Goal: Task Accomplishment & Management: Complete application form

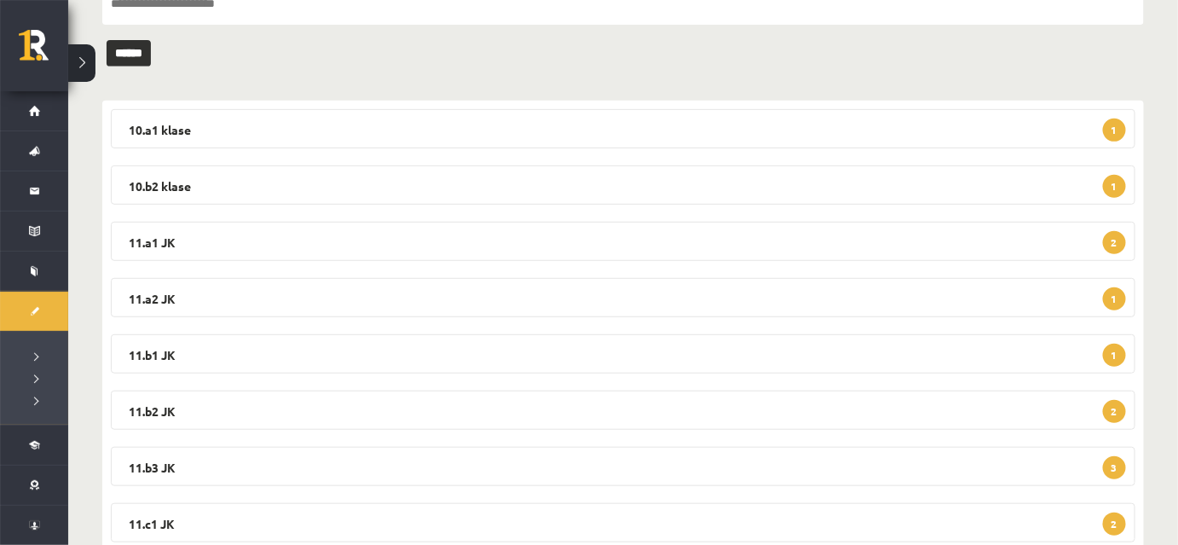
scroll to position [260, 0]
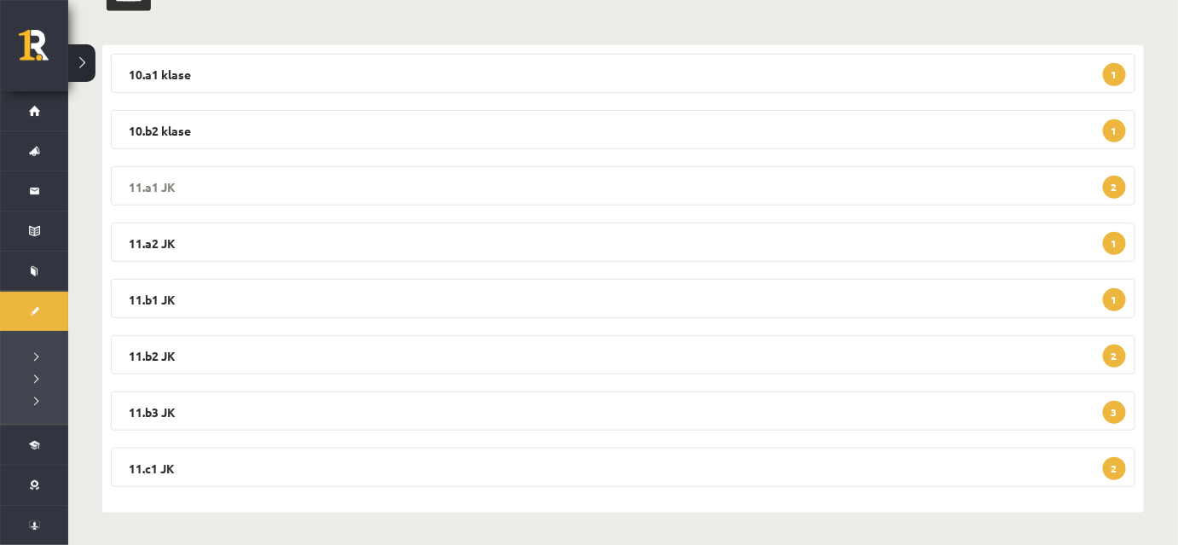
click at [421, 187] on legend "11.a1 JK 2" at bounding box center [623, 185] width 1025 height 39
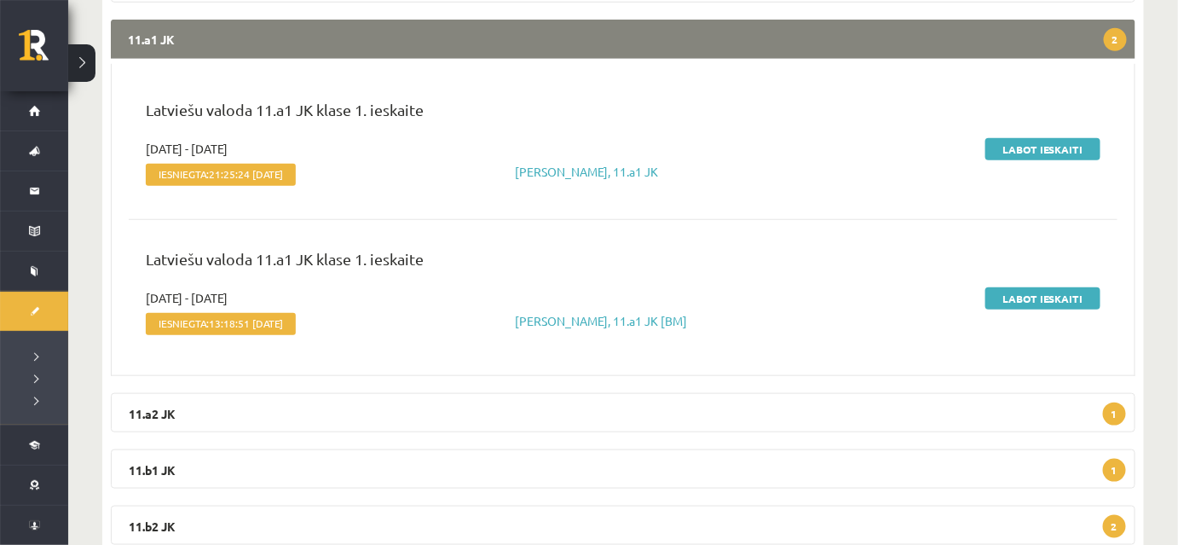
scroll to position [415, 0]
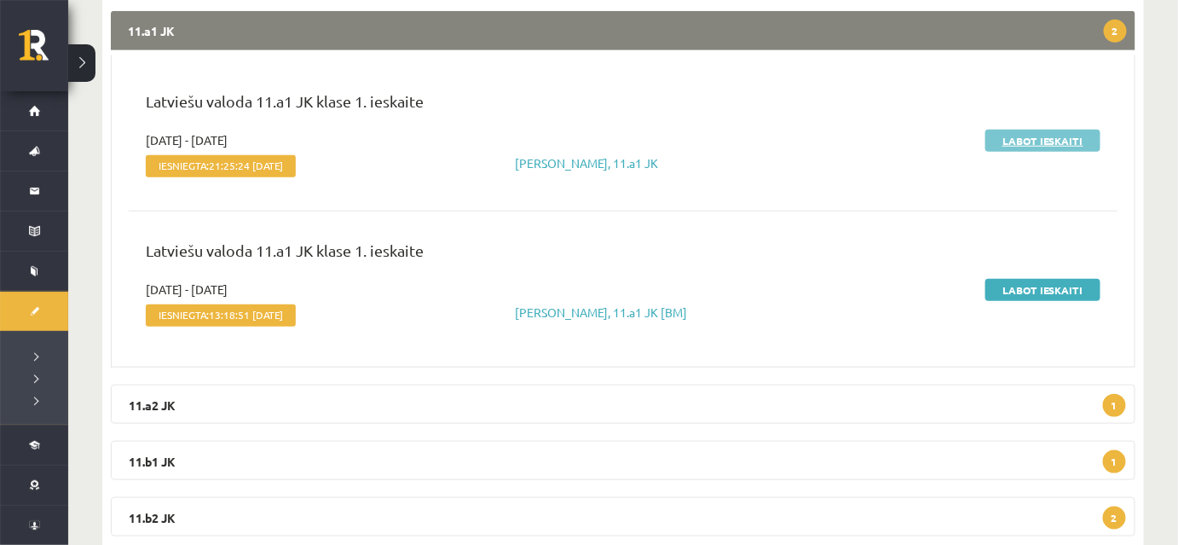
click at [1034, 144] on link "Labot ieskaiti" at bounding box center [1042, 141] width 115 height 22
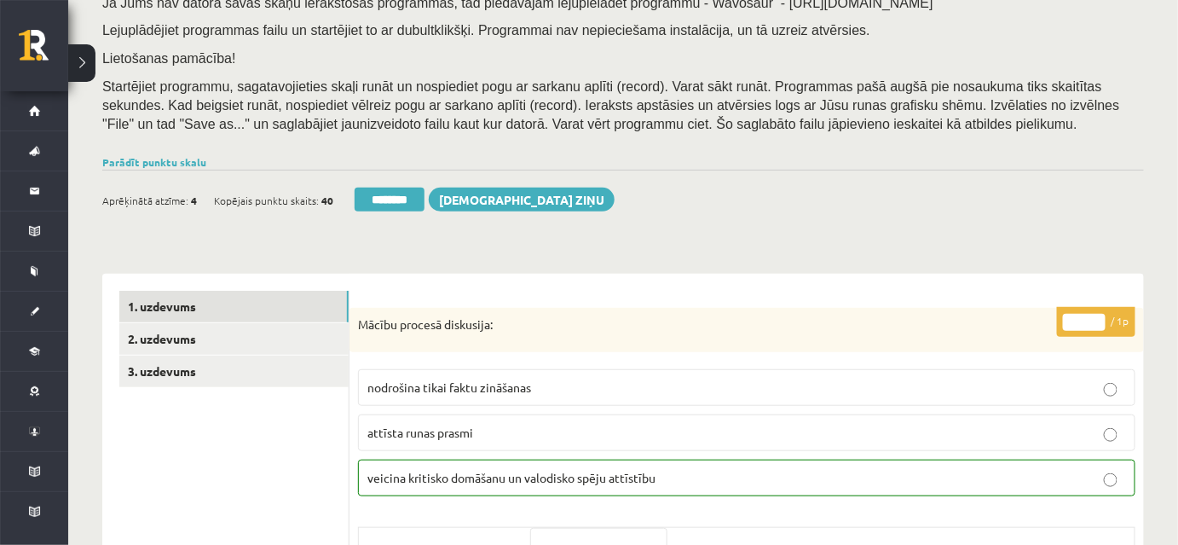
scroll to position [387, 0]
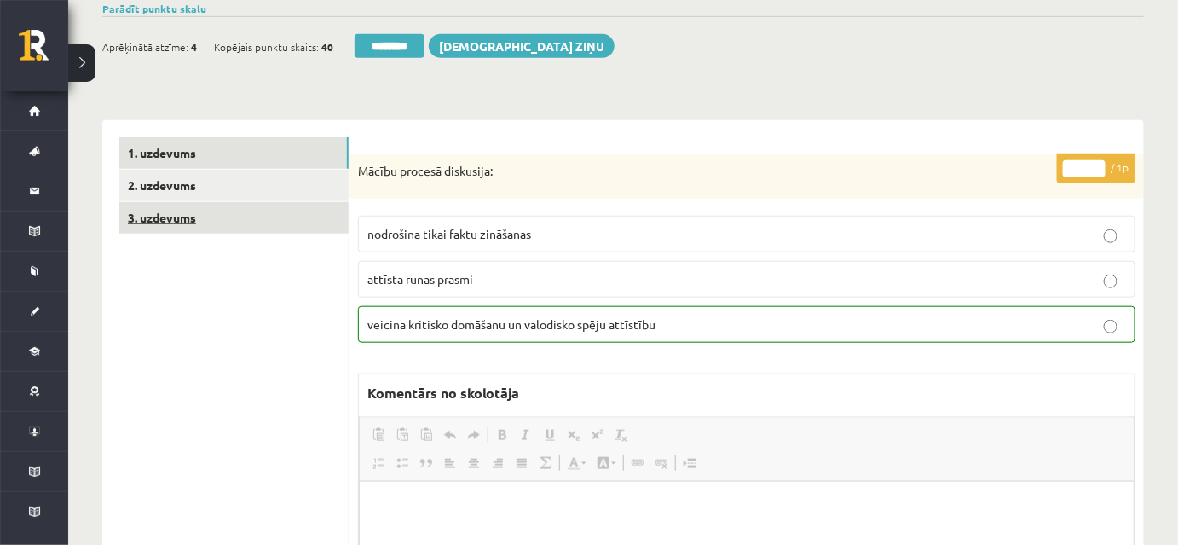
click at [322, 220] on link "3. uzdevums" at bounding box center [233, 218] width 229 height 32
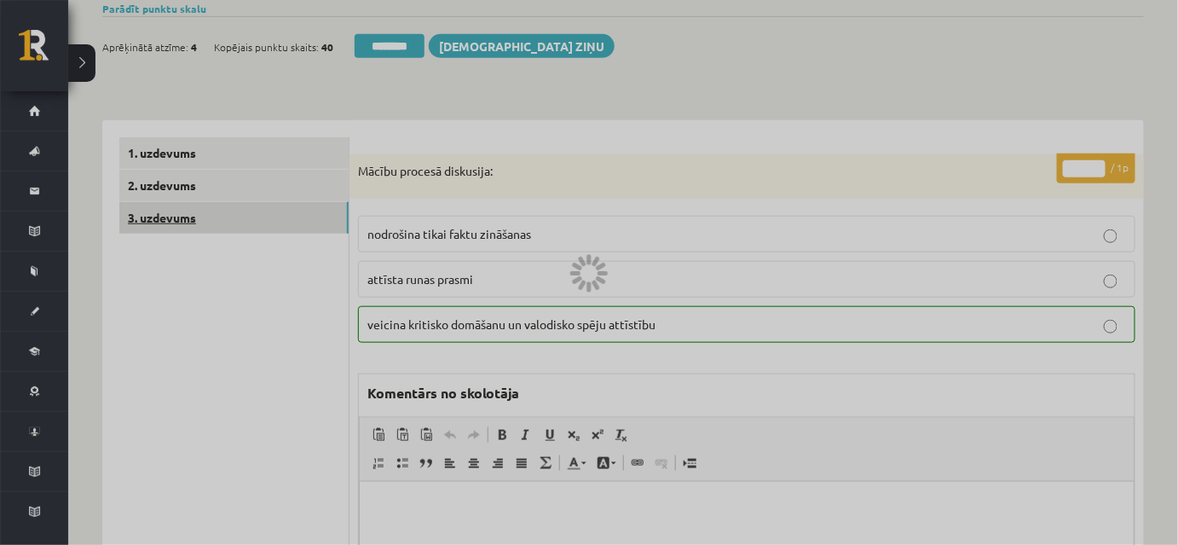
scroll to position [0, 0]
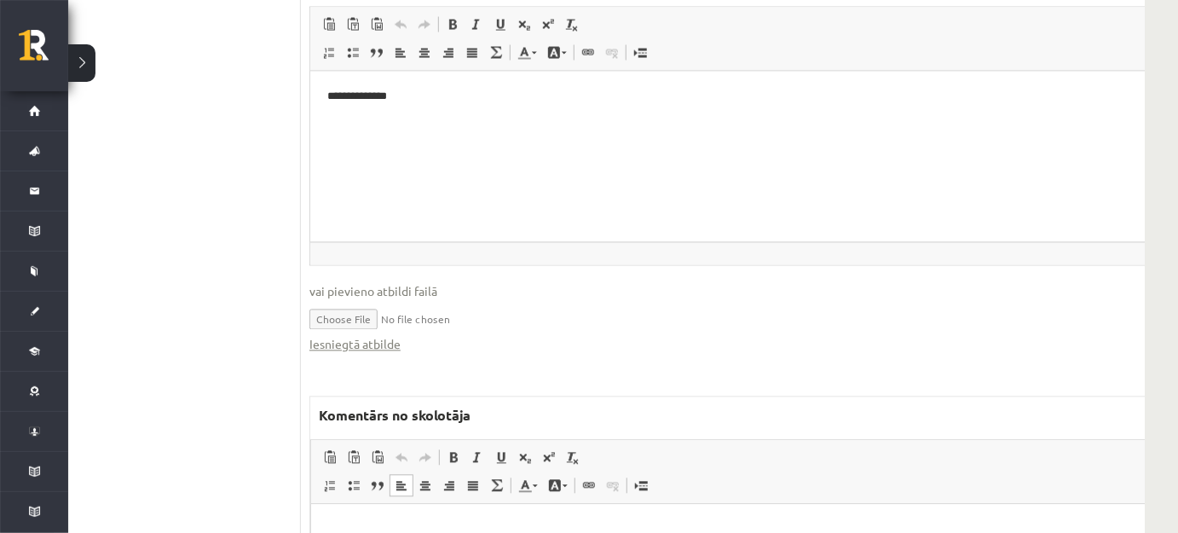
click at [471, 543] on html at bounding box center [756, 529] width 893 height 52
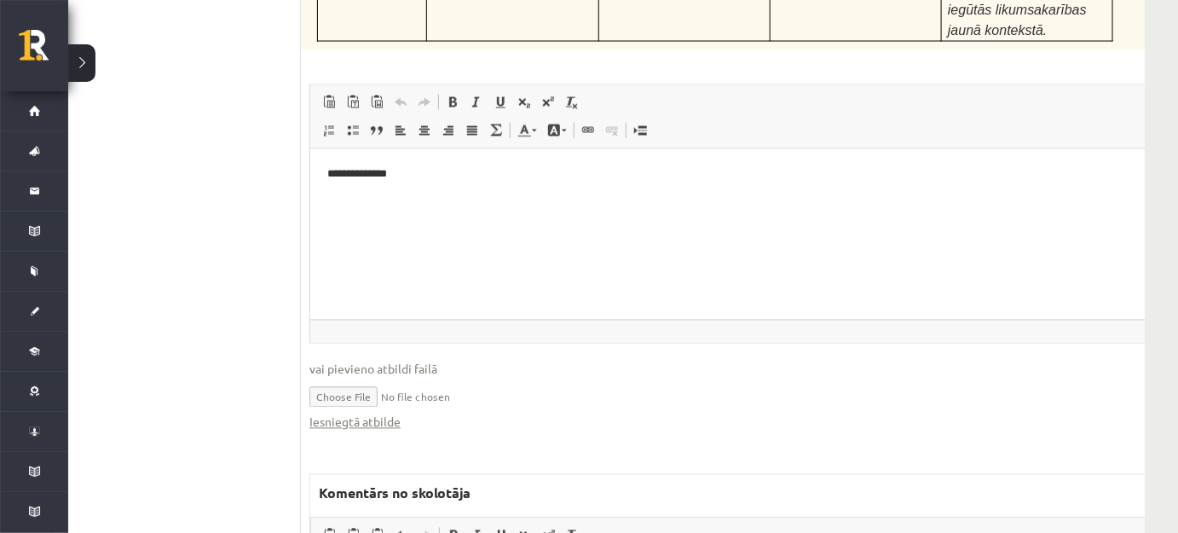
drag, startPoint x: 326, startPoint y: 643, endPoint x: 562, endPoint y: 649, distance: 235.4
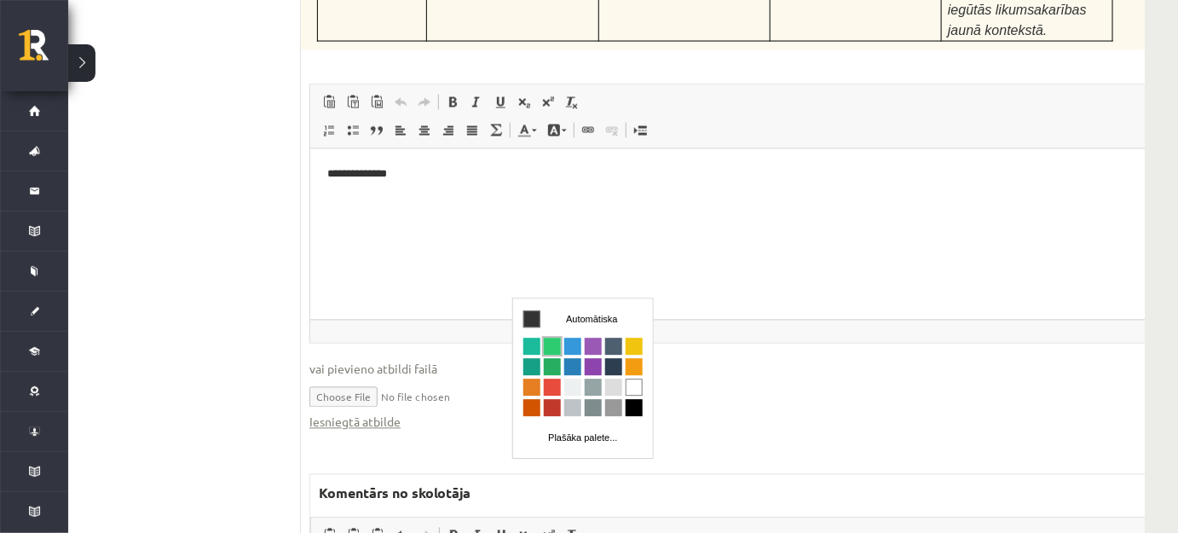
scroll to position [0, 0]
drag, startPoint x: 568, startPoint y: 345, endPoint x: 807, endPoint y: 384, distance: 242.7
click at [568, 345] on span "Krāsa" at bounding box center [571, 346] width 17 height 17
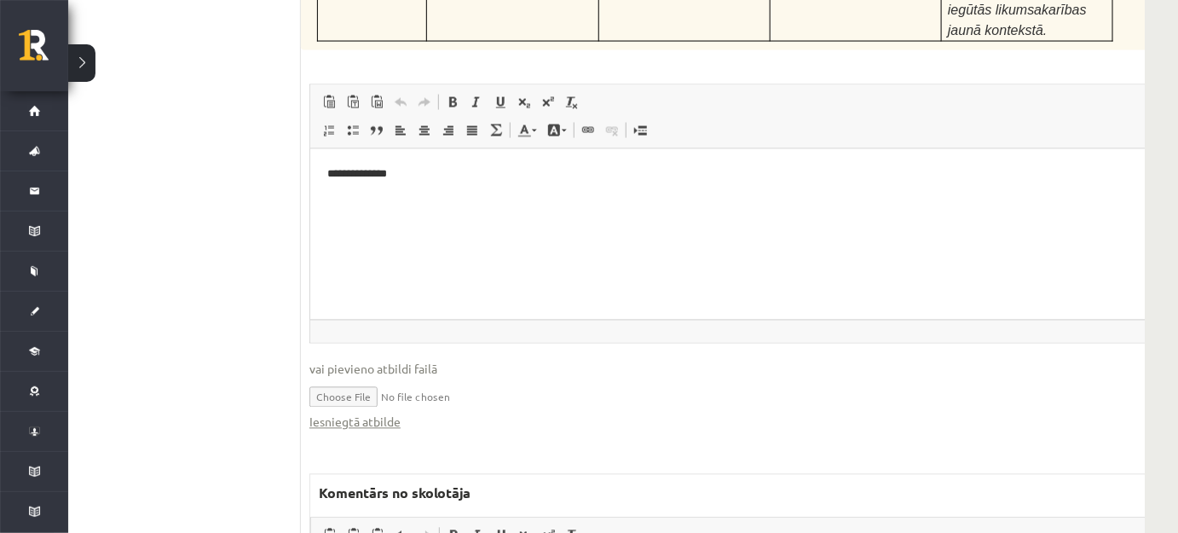
drag, startPoint x: 681, startPoint y: 708, endPoint x: 833, endPoint y: 706, distance: 151.8
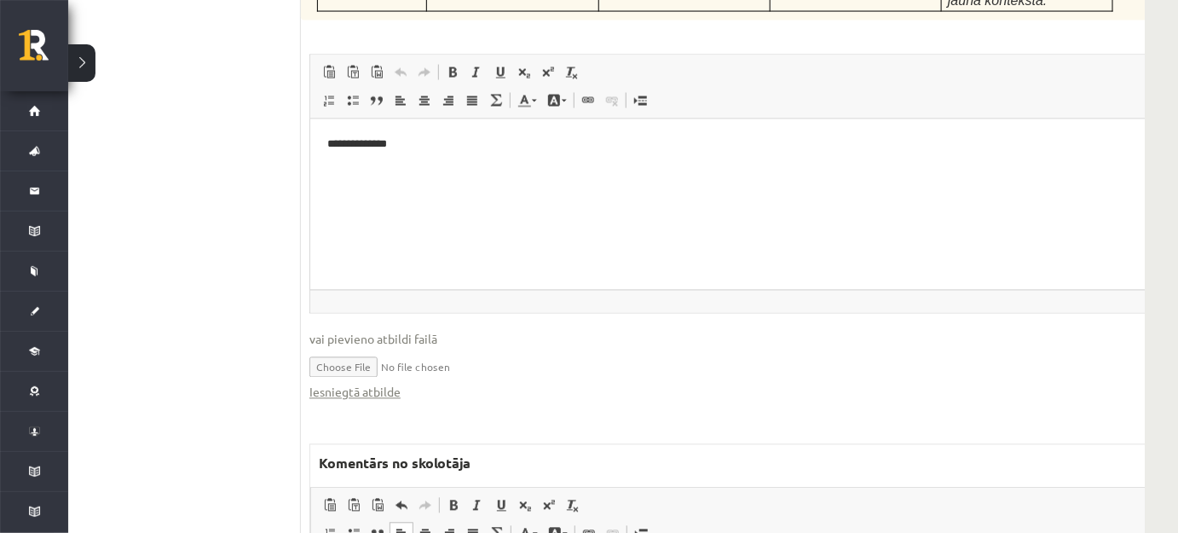
scroll to position [8001, 49]
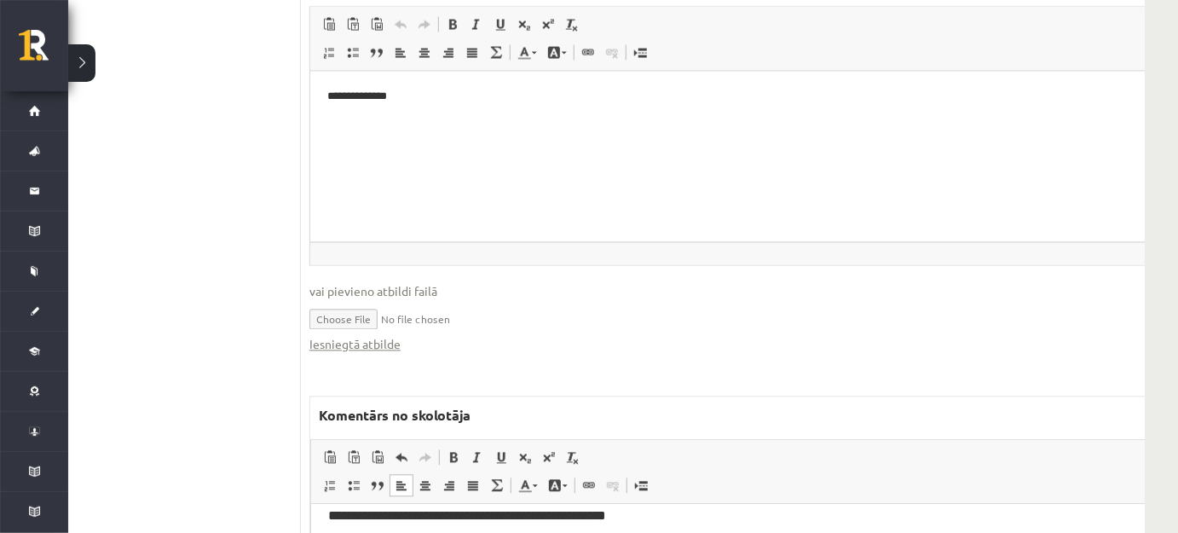
drag, startPoint x: 323, startPoint y: 644, endPoint x: 431, endPoint y: 646, distance: 108.3
click at [523, 478] on span at bounding box center [525, 485] width 14 height 14
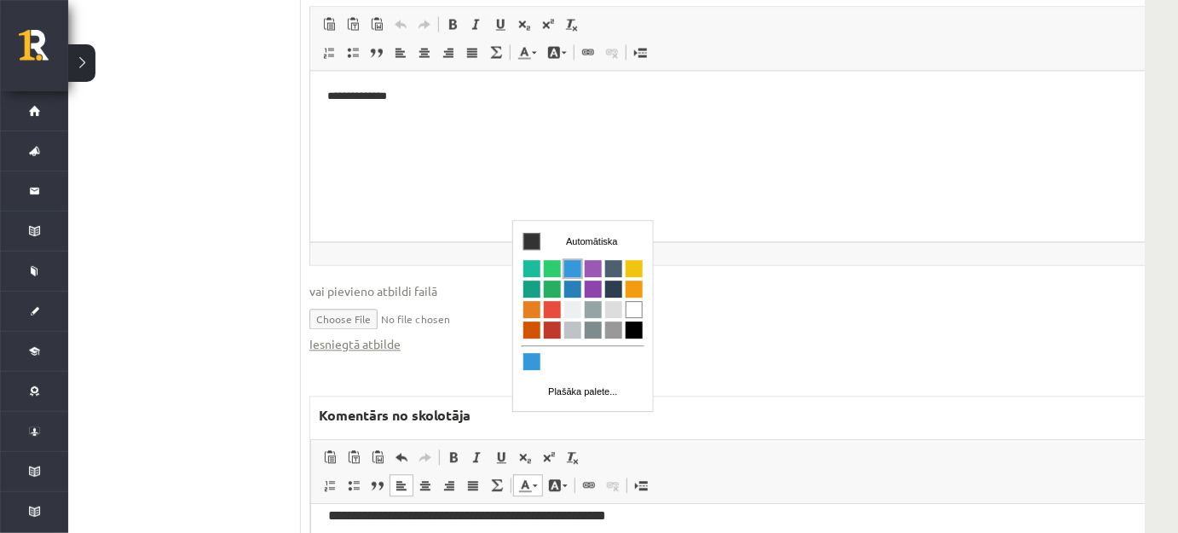
drag, startPoint x: 567, startPoint y: 270, endPoint x: 760, endPoint y: 303, distance: 195.4
click at [567, 270] on span "Krāsa" at bounding box center [571, 268] width 17 height 17
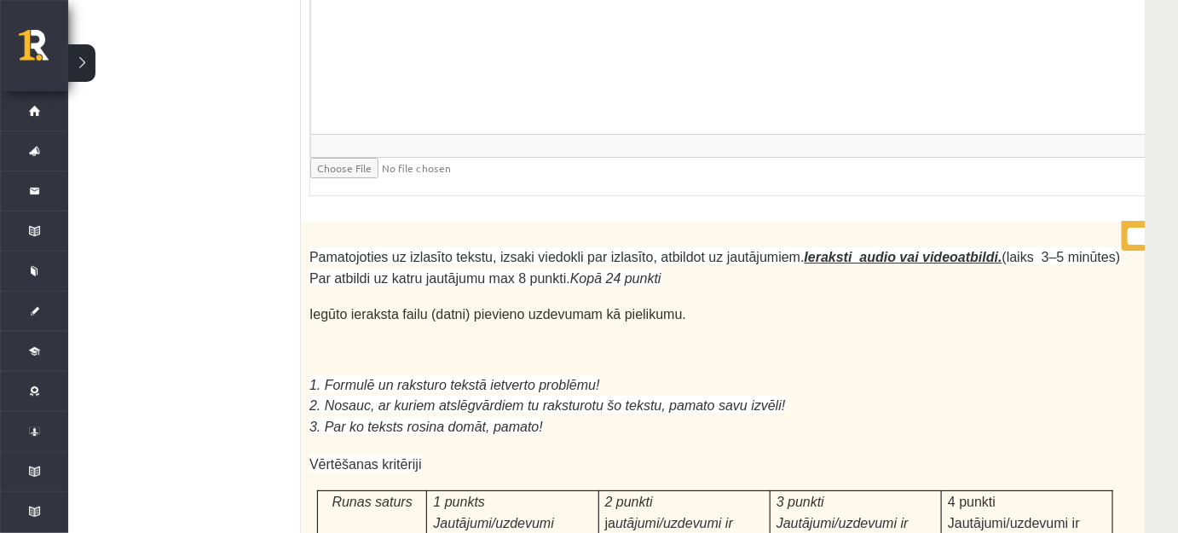
scroll to position [6683, 49]
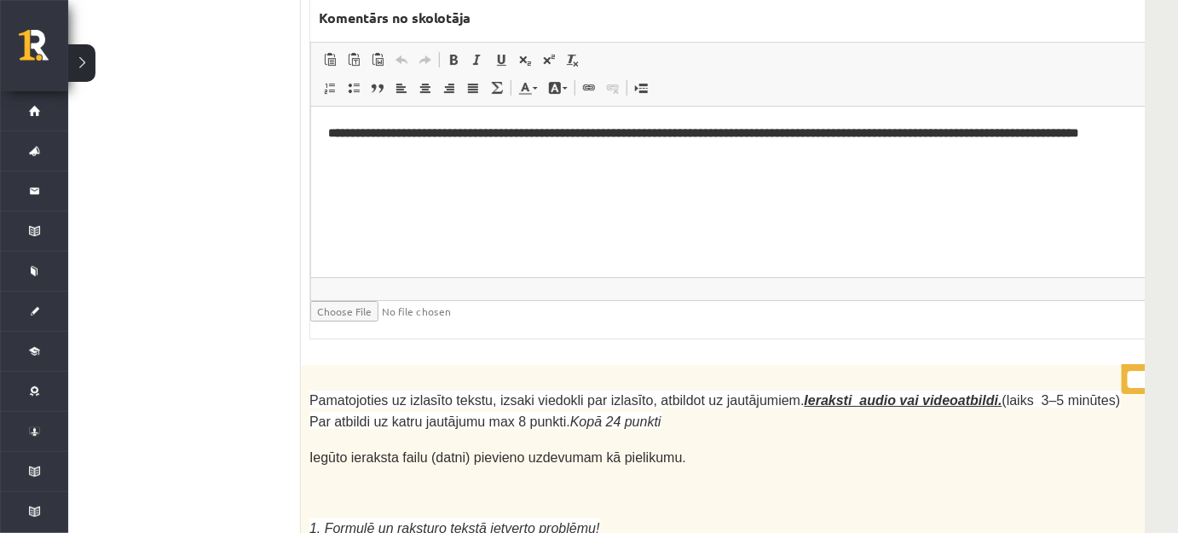
click at [1128, 371] on input "*" at bounding box center [1149, 379] width 43 height 17
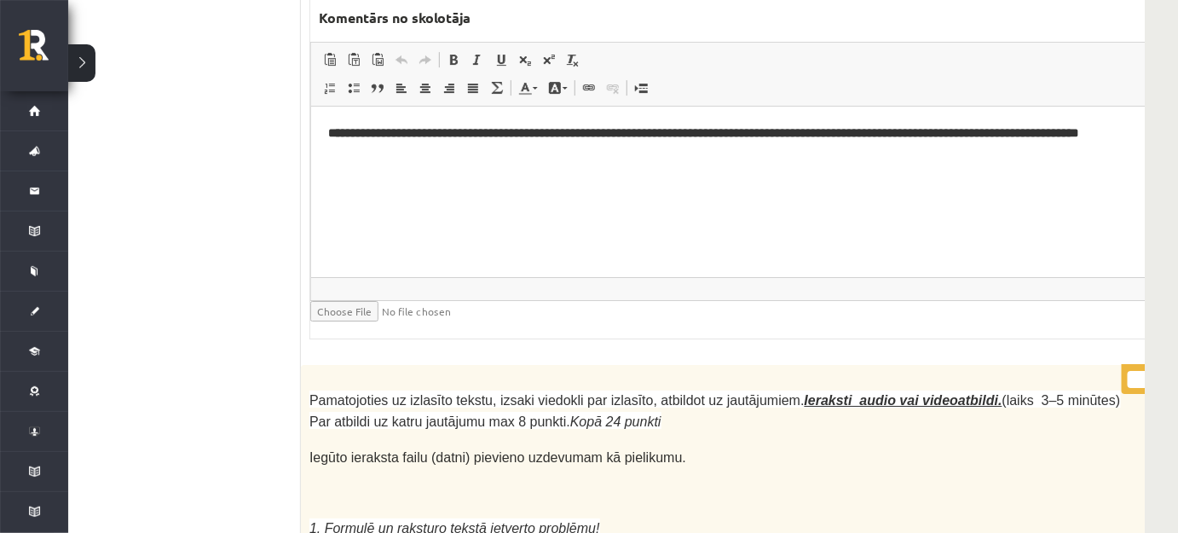
click at [1128, 371] on input "*" at bounding box center [1149, 379] width 43 height 17
click at [1128, 371] on input "**" at bounding box center [1149, 379] width 43 height 17
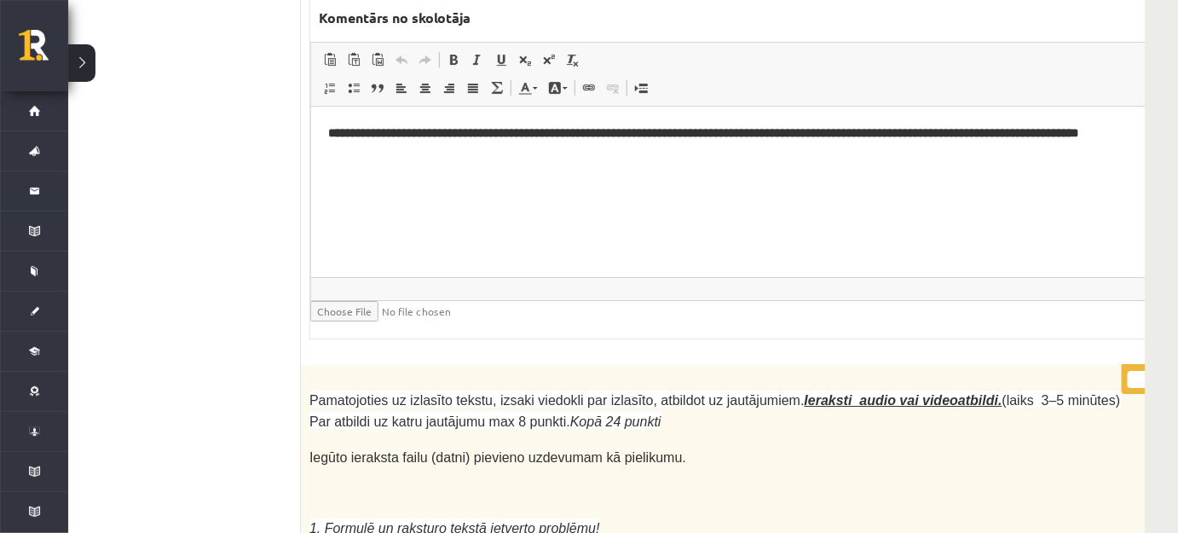
click at [1128, 371] on input "**" at bounding box center [1149, 379] width 43 height 17
type input "**"
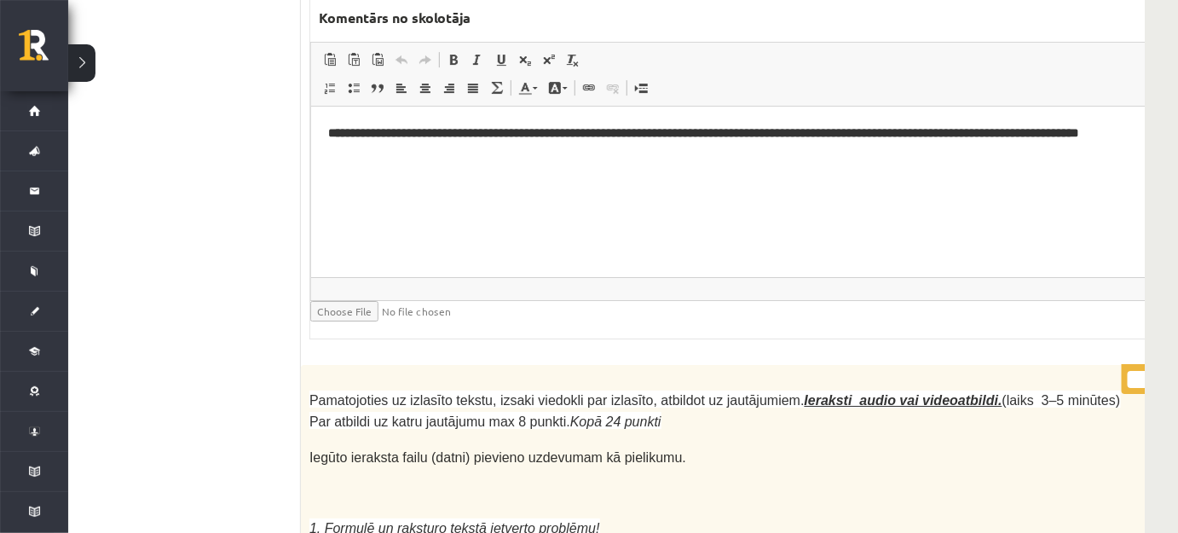
click at [1128, 371] on input "**" at bounding box center [1149, 379] width 43 height 17
click at [843, 500] on p at bounding box center [715, 508] width 812 height 17
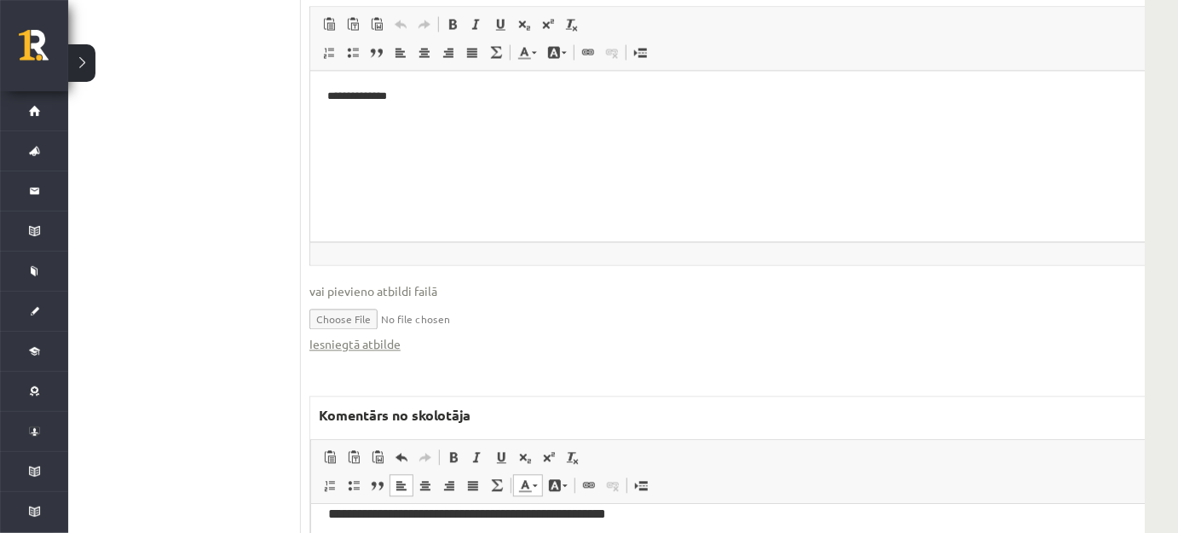
scroll to position [0, 0]
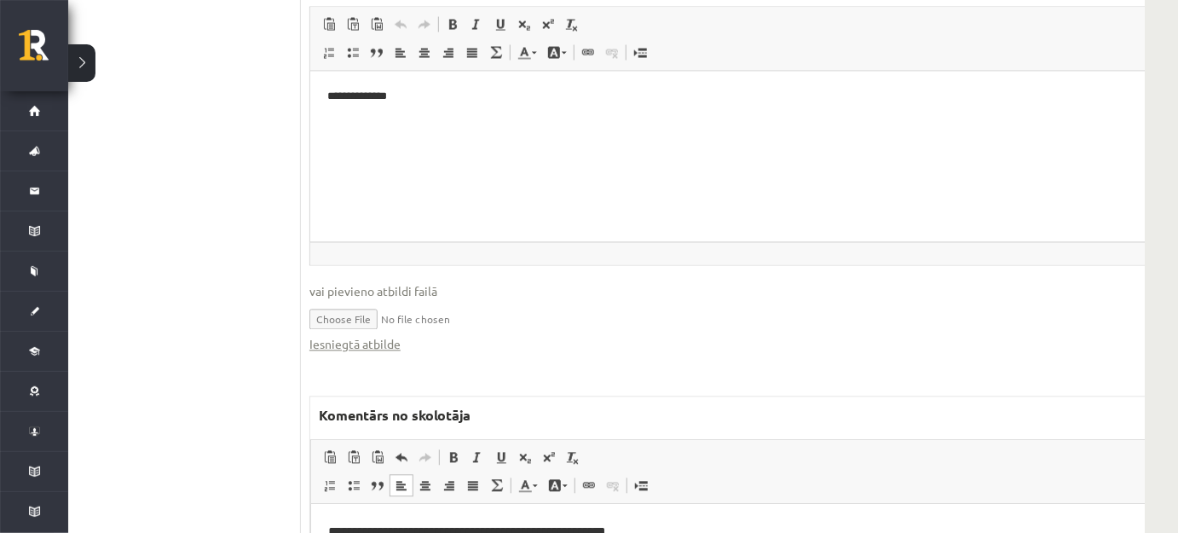
drag, startPoint x: 326, startPoint y: 595, endPoint x: 471, endPoint y: 593, distance: 145.8
click at [523, 478] on span at bounding box center [525, 485] width 14 height 14
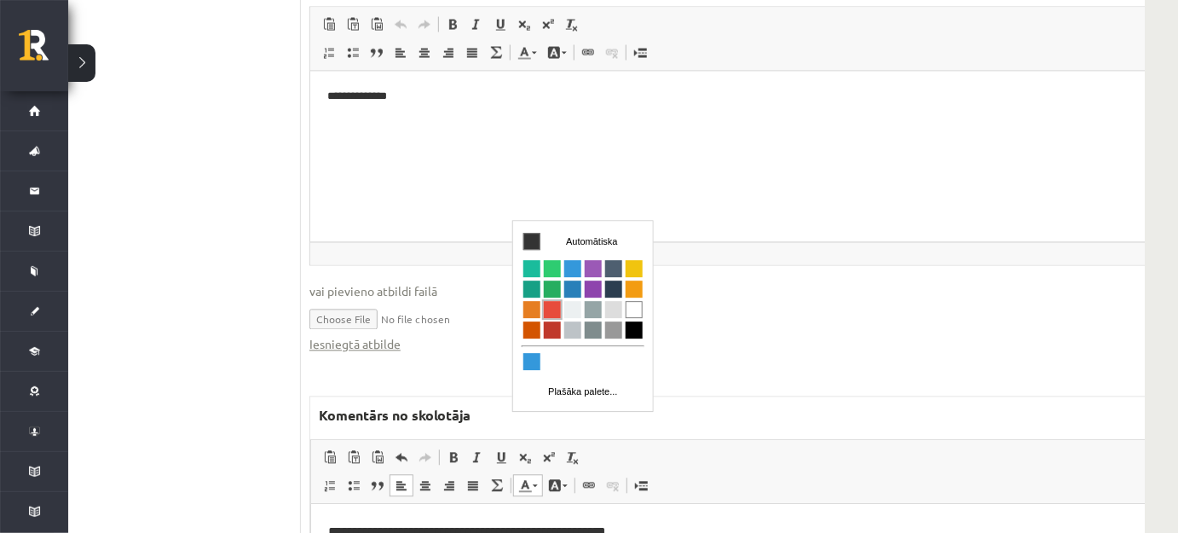
click at [548, 308] on span "Krāsa" at bounding box center [551, 309] width 17 height 17
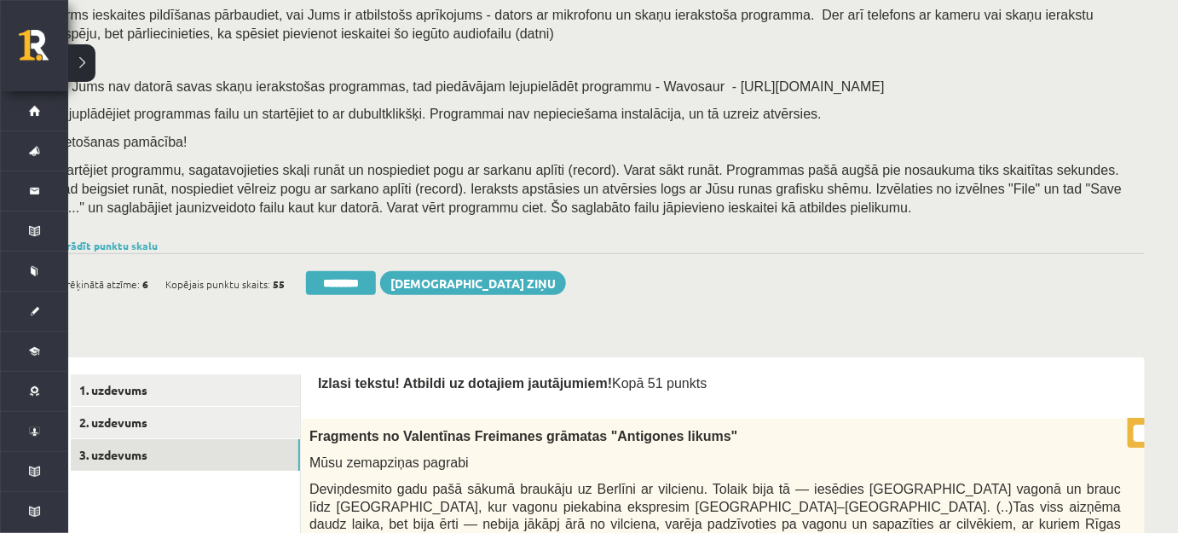
scroll to position [232, 49]
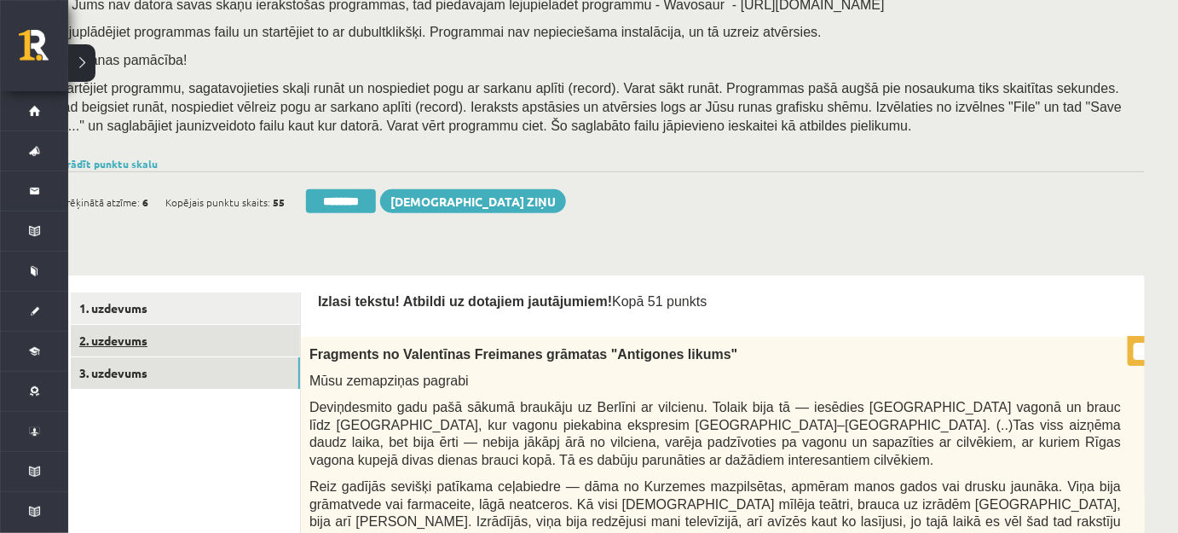
click at [241, 345] on link "2. uzdevums" at bounding box center [185, 341] width 229 height 32
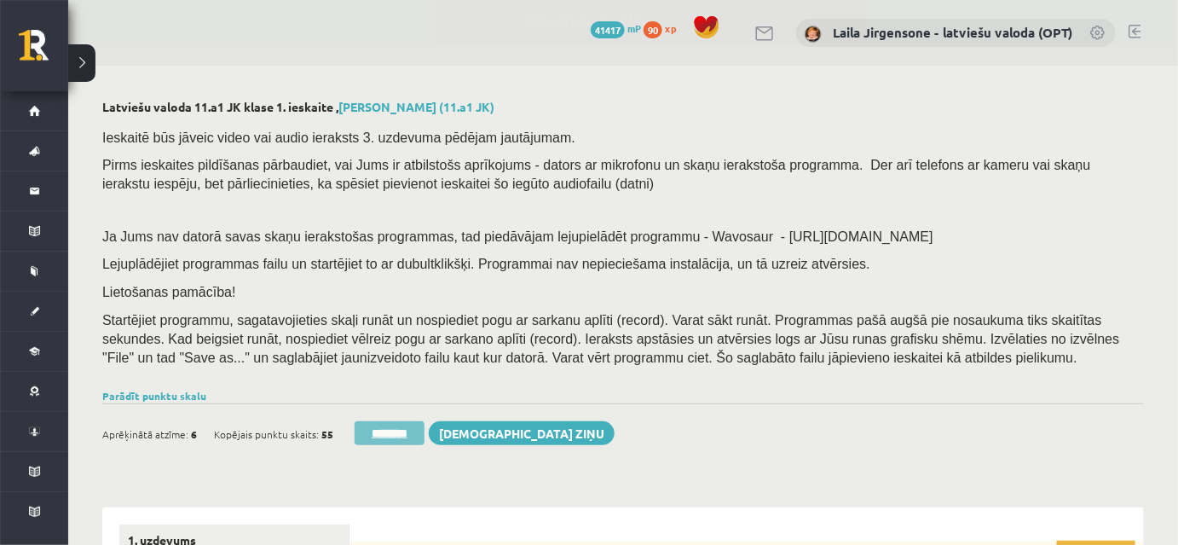
scroll to position [0, 0]
click at [417, 438] on input "********" at bounding box center [390, 433] width 70 height 24
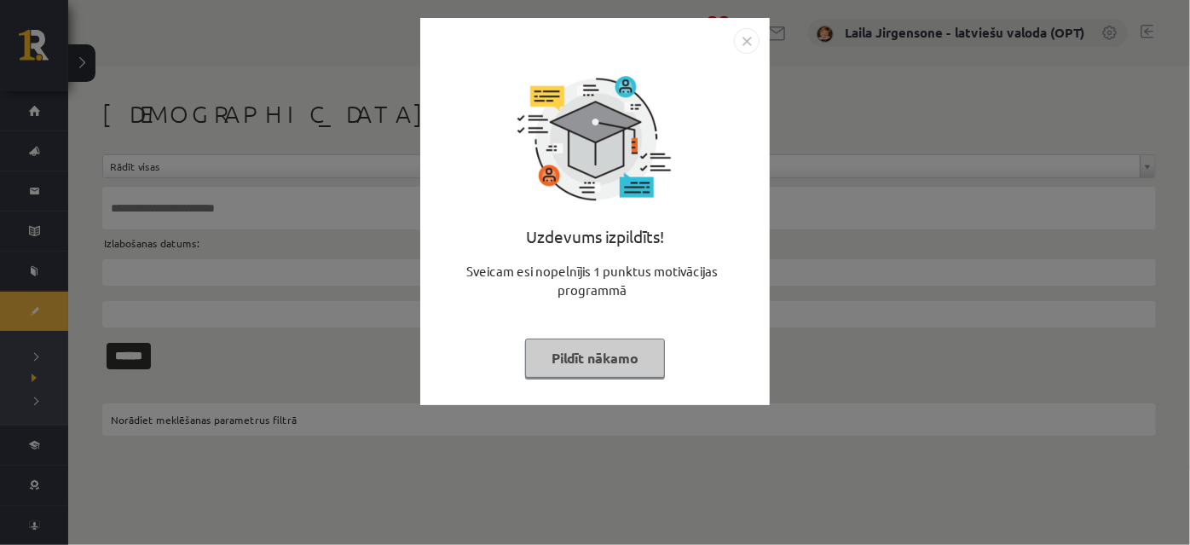
click at [594, 361] on button "Pildīt nākamo" at bounding box center [595, 357] width 140 height 39
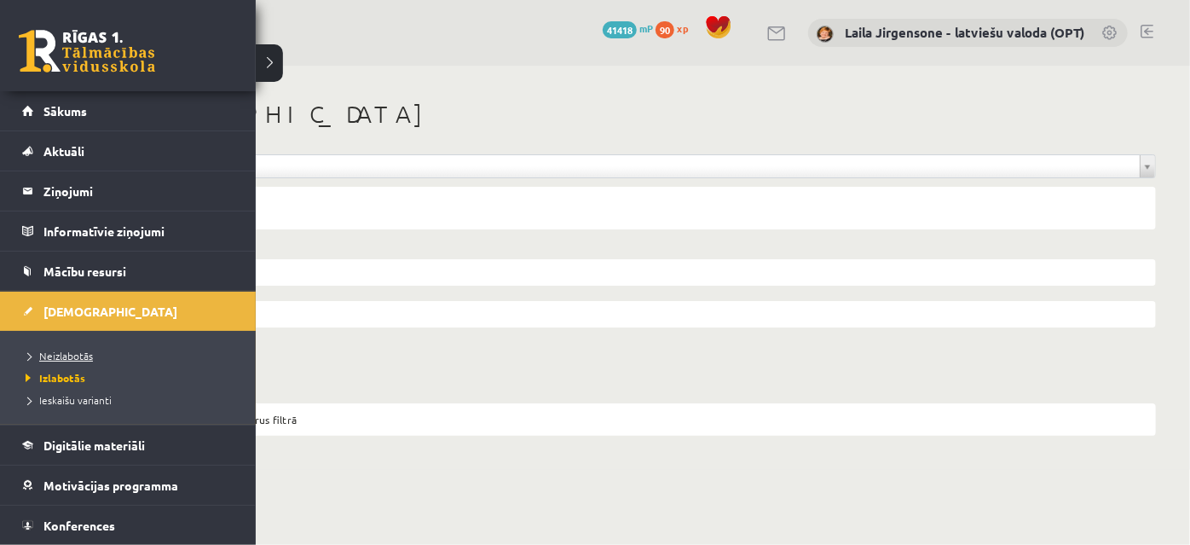
click at [75, 356] on span "Neizlabotās" at bounding box center [57, 356] width 72 height 14
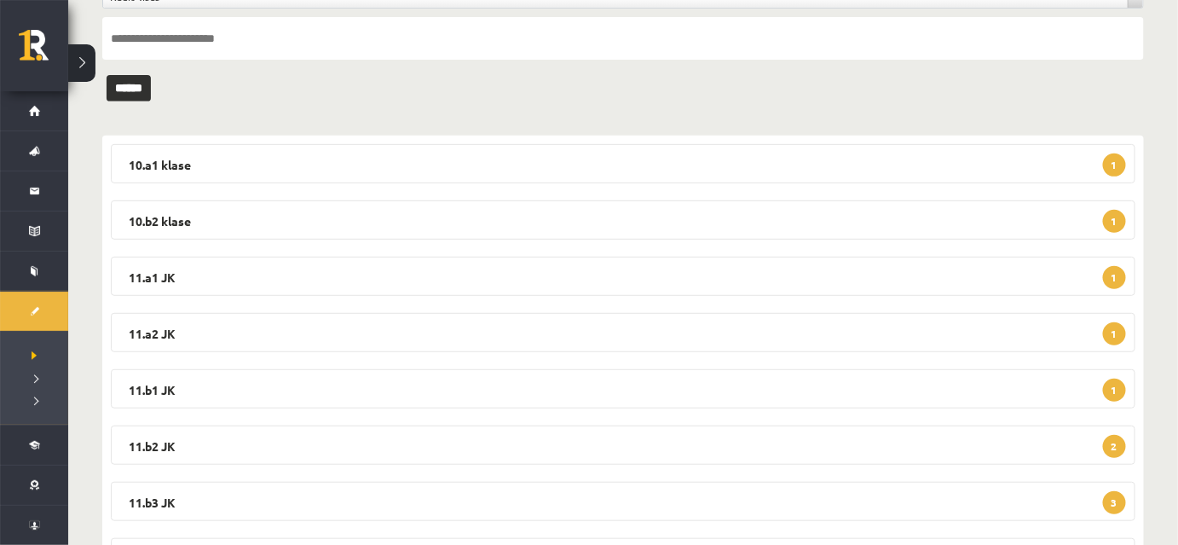
scroll to position [232, 0]
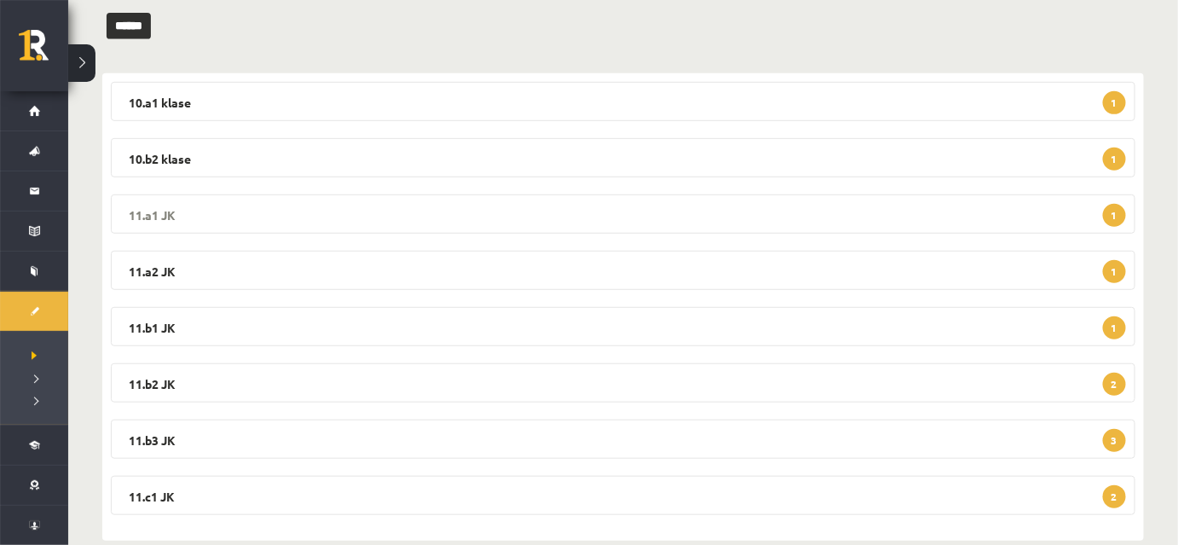
click at [582, 225] on legend "11.a1 JK 1" at bounding box center [623, 213] width 1025 height 39
click at [593, 228] on legend "11.a1 JK 1" at bounding box center [623, 213] width 1025 height 39
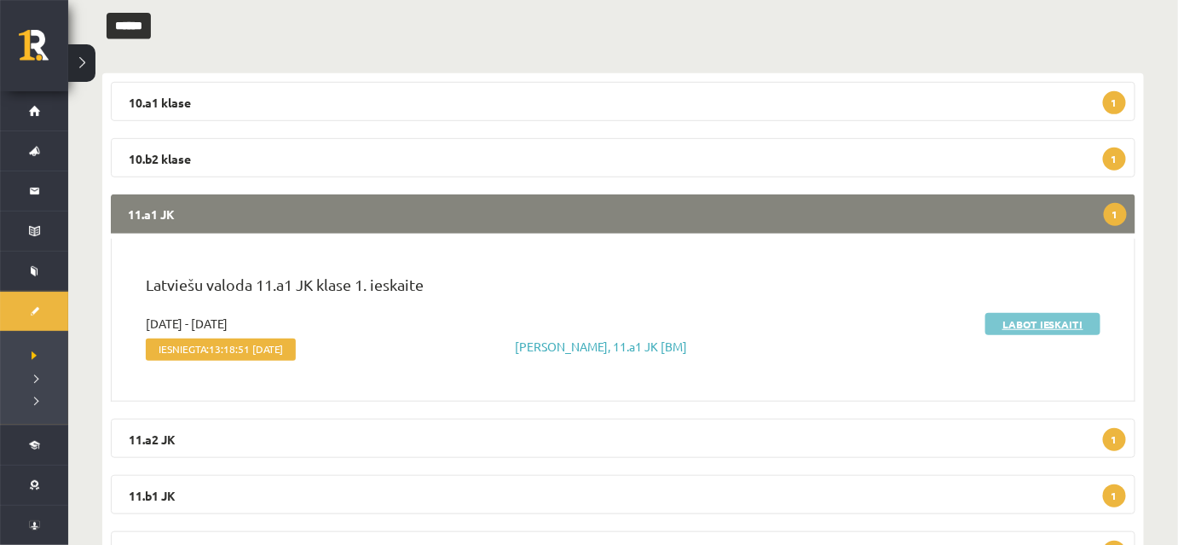
click at [1020, 321] on link "Labot ieskaiti" at bounding box center [1042, 324] width 115 height 22
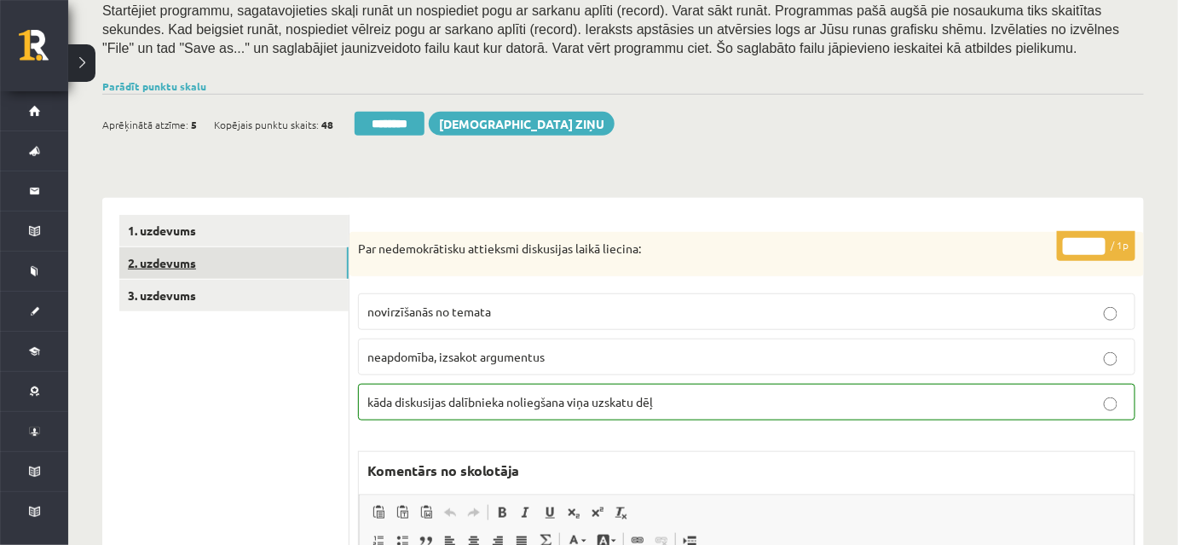
click at [298, 265] on link "2. uzdevums" at bounding box center [233, 263] width 229 height 32
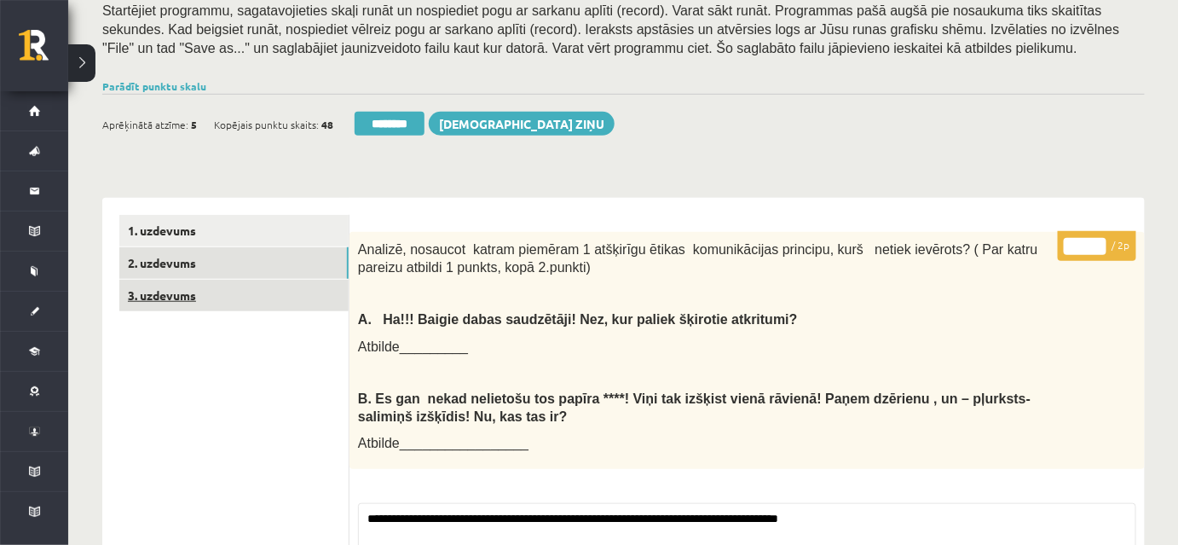
click at [296, 304] on link "3. uzdevums" at bounding box center [233, 296] width 229 height 32
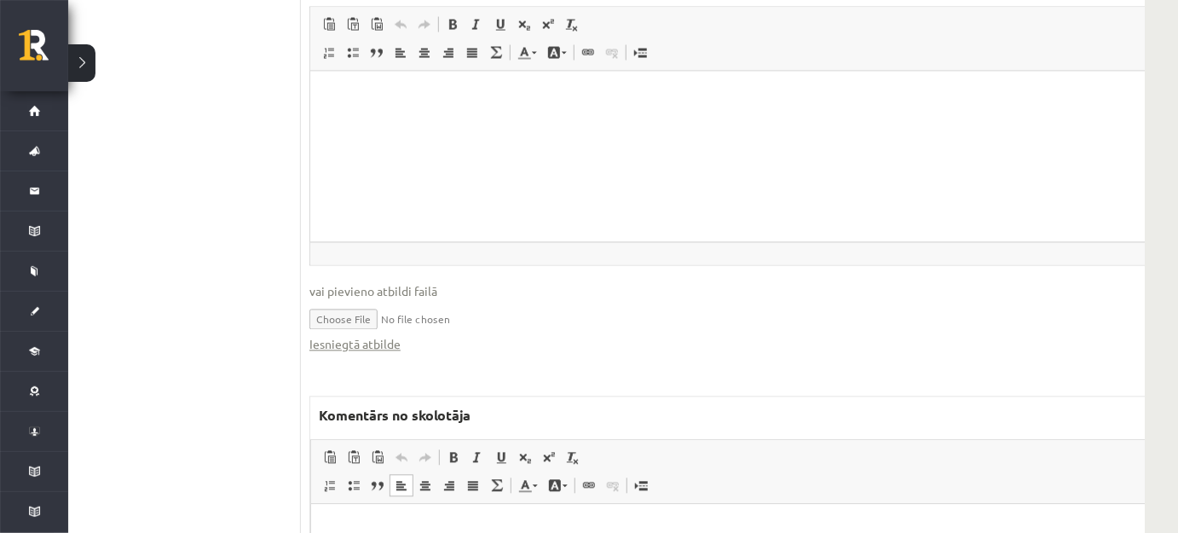
click at [496, 544] on html at bounding box center [756, 529] width 893 height 52
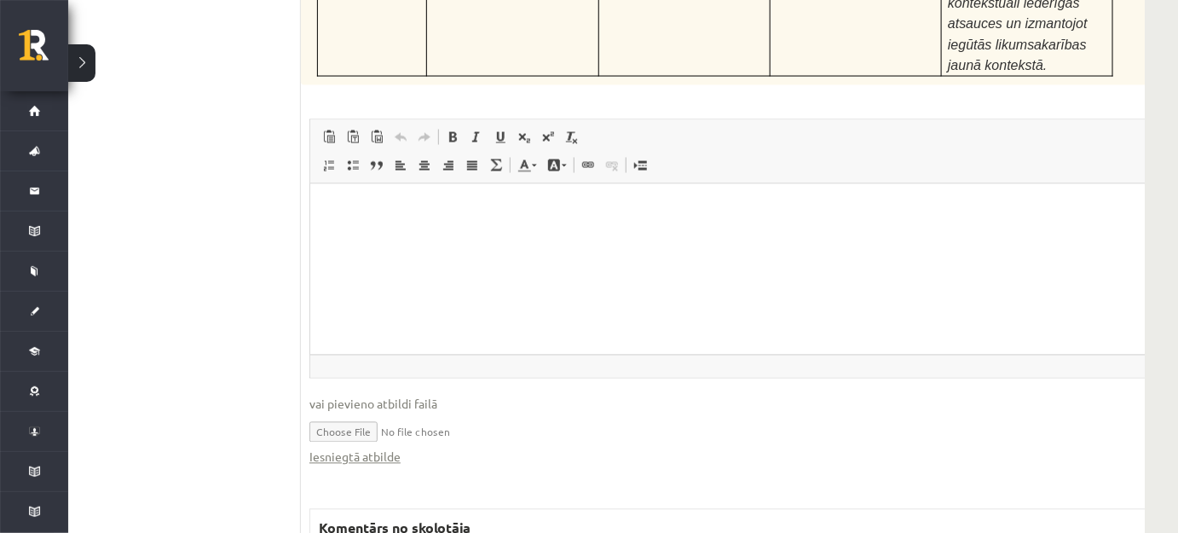
scroll to position [8001, 49]
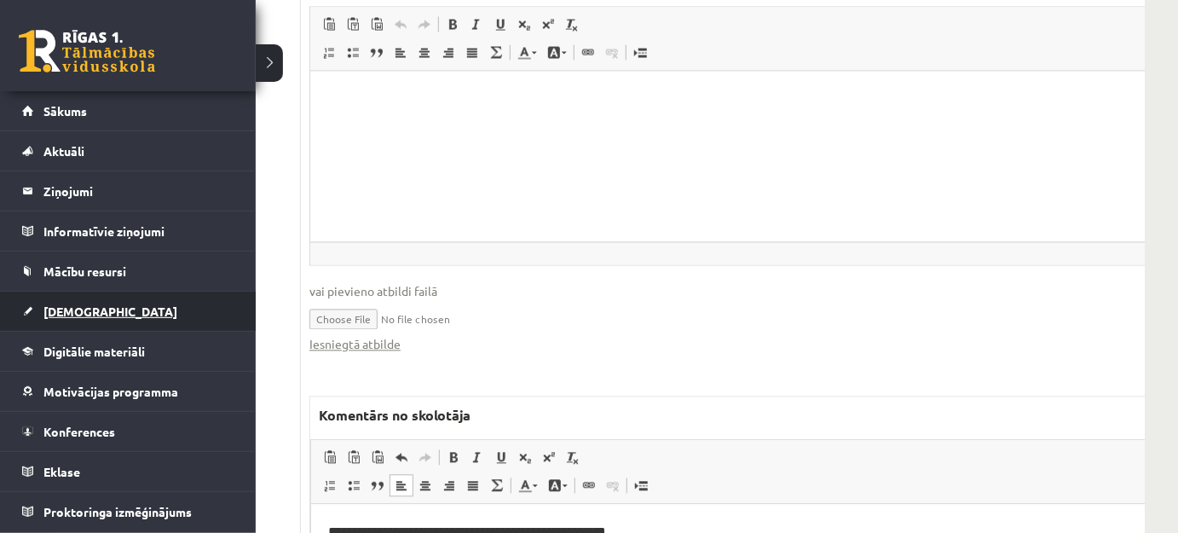
click at [82, 313] on span "[DEMOGRAPHIC_DATA]" at bounding box center [110, 310] width 134 height 15
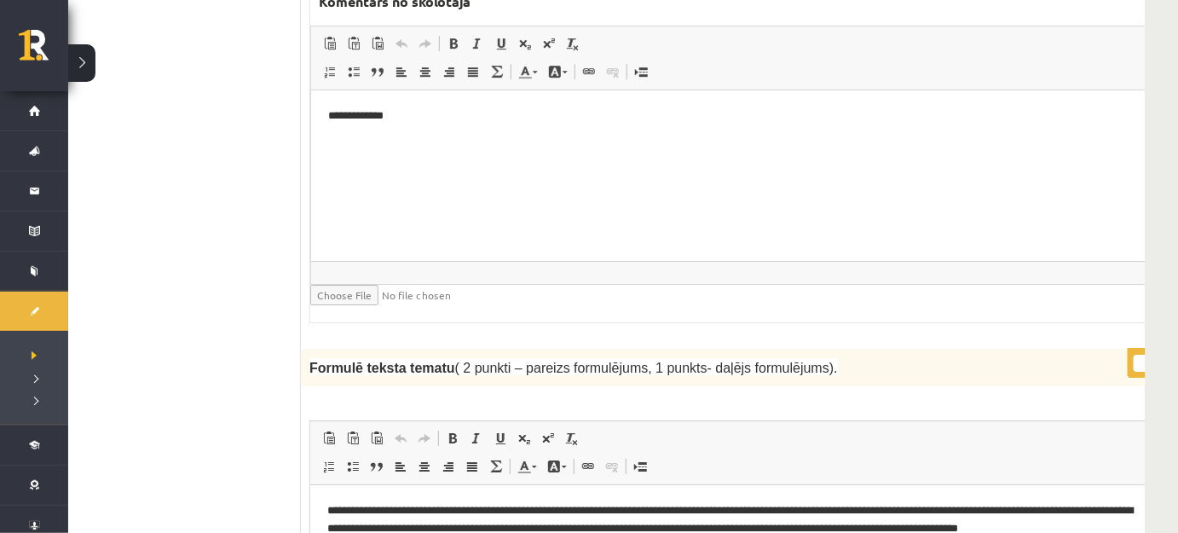
scroll to position [1879, 49]
